Goal: Transaction & Acquisition: Purchase product/service

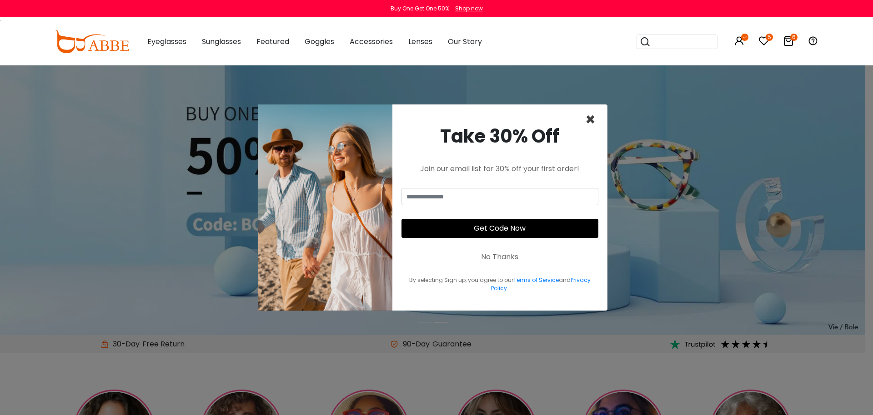
click at [591, 121] on span "×" at bounding box center [590, 119] width 10 height 23
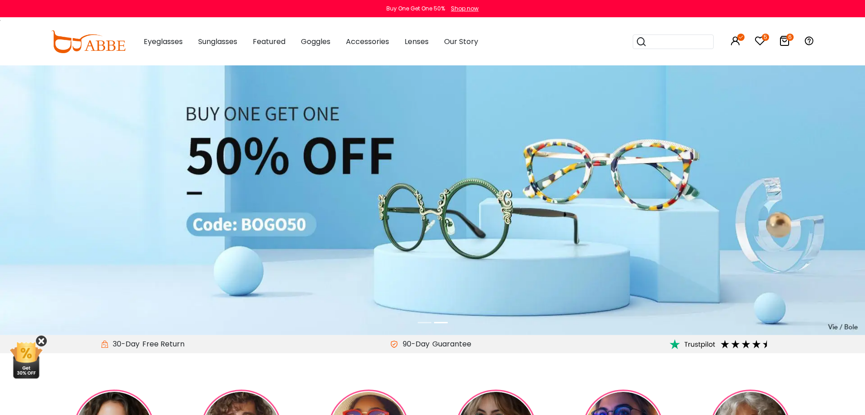
click at [41, 338] on icon at bounding box center [41, 341] width 11 height 11
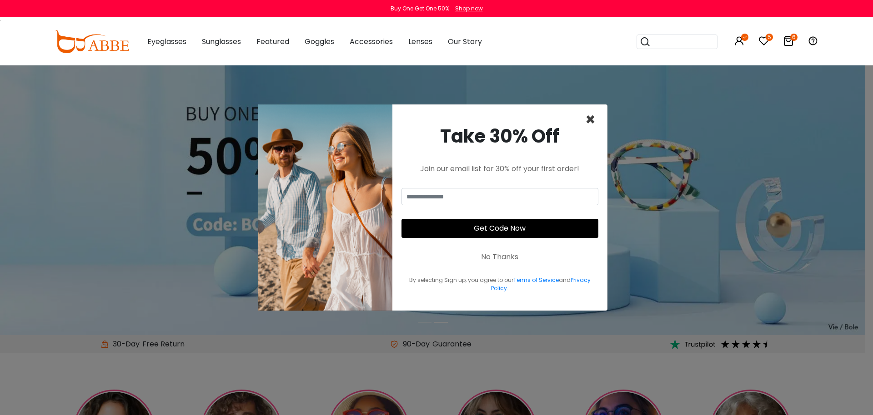
click at [592, 116] on span "×" at bounding box center [590, 119] width 10 height 23
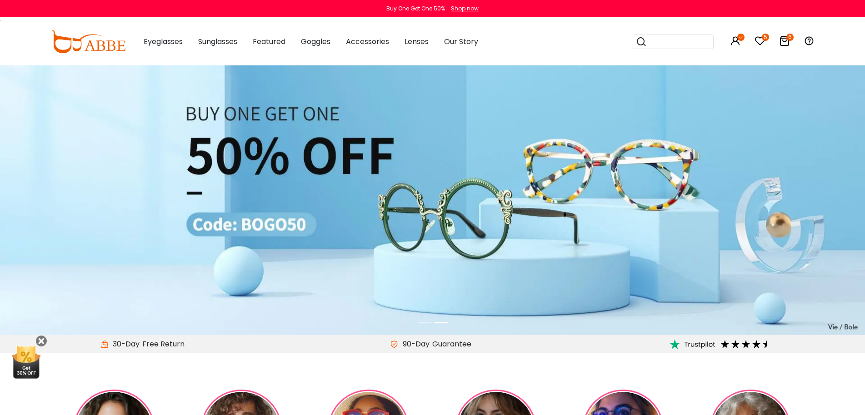
click at [545, 45] on div "Eyeglasses Women's Eyeglasses Men's Eyeglasses Kids' Eyeglasses All Eyeglasses …" at bounding box center [472, 41] width 685 height 47
click at [320, 208] on img at bounding box center [432, 200] width 865 height 270
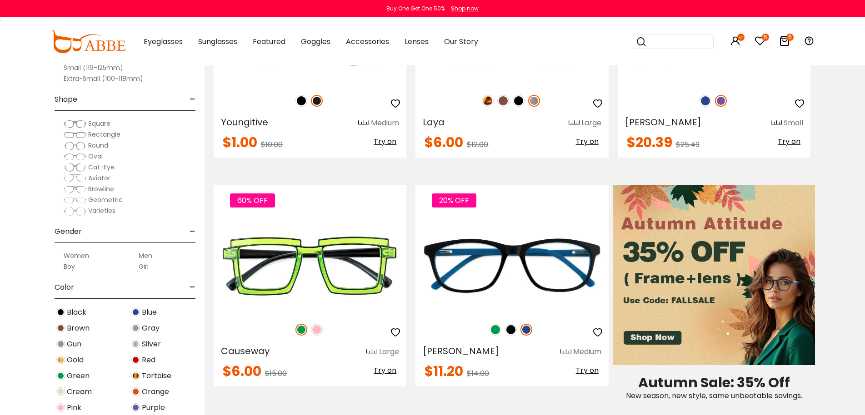
scroll to position [364, 0]
